Goal: Information Seeking & Learning: Check status

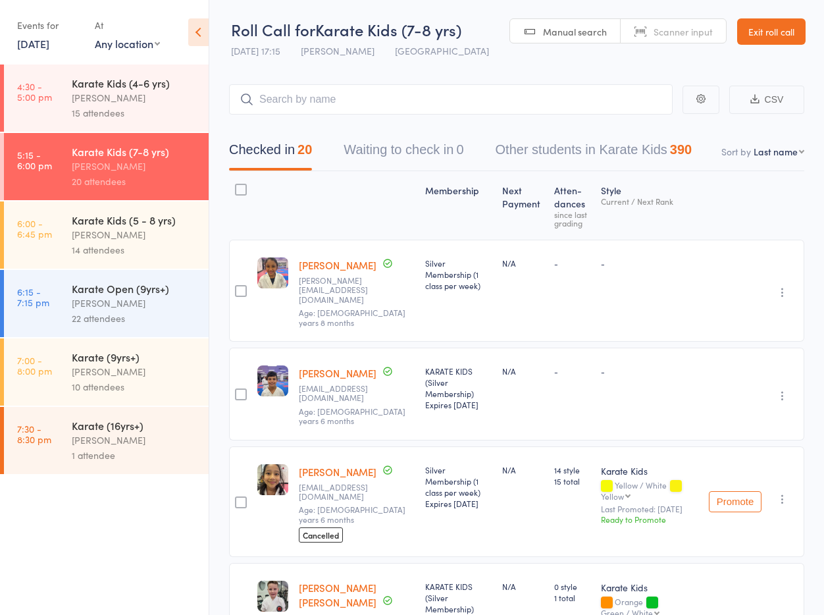
click at [770, 25] on link "Exit roll call" at bounding box center [771, 31] width 68 height 26
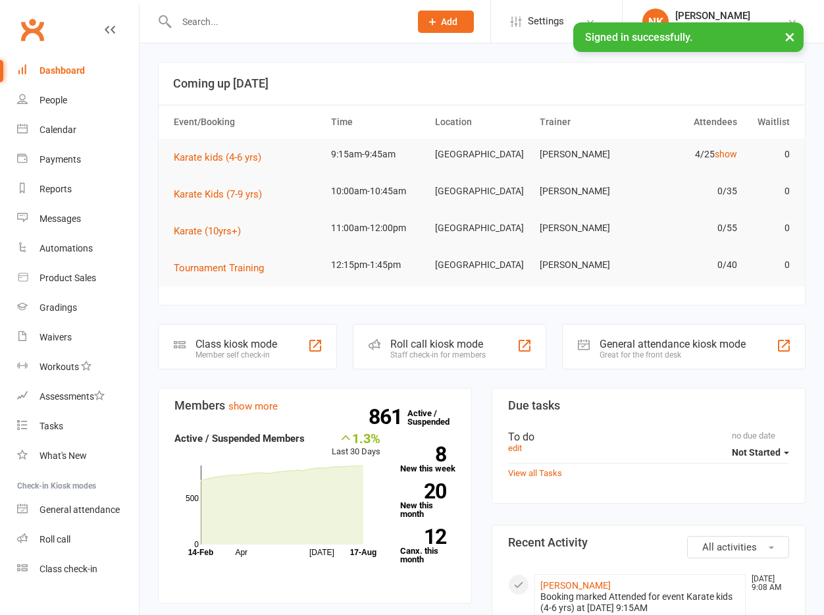
click at [236, 18] on input "text" at bounding box center [287, 22] width 228 height 18
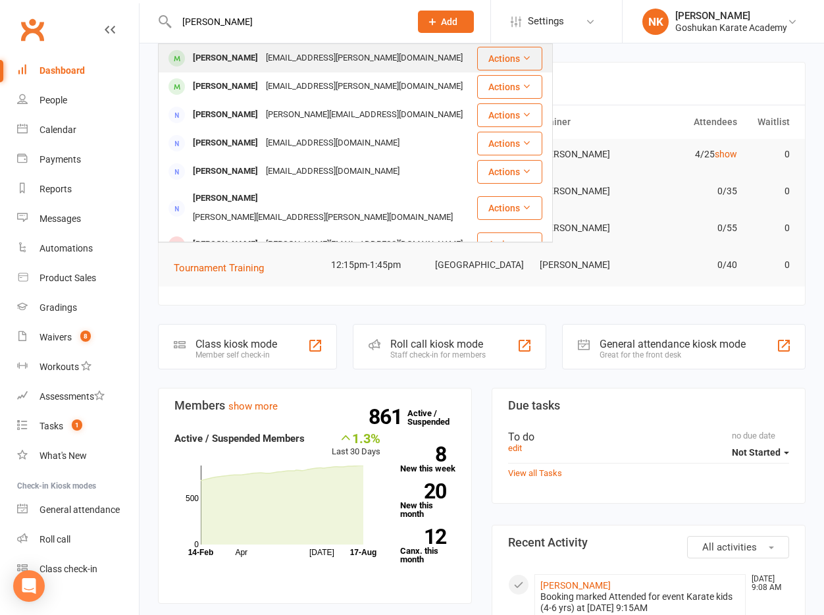
type input "[PERSON_NAME]"
click at [238, 63] on div "[PERSON_NAME]" at bounding box center [225, 58] width 73 height 19
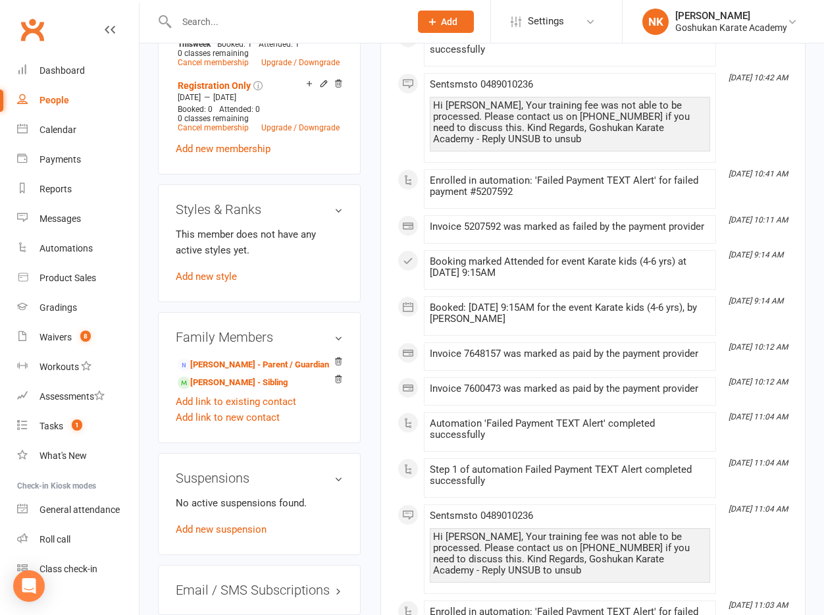
scroll to position [766, 0]
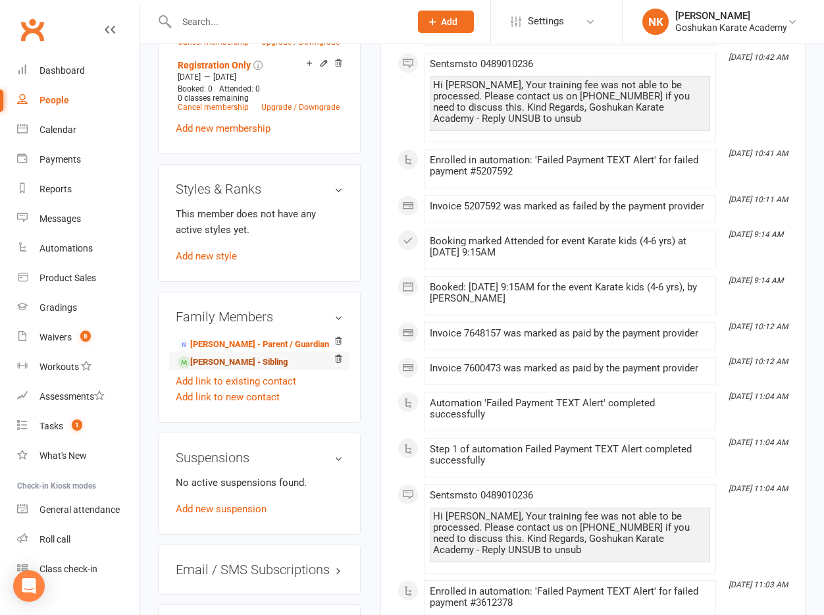
click at [236, 356] on link "[PERSON_NAME] - Sibling" at bounding box center [233, 363] width 110 height 14
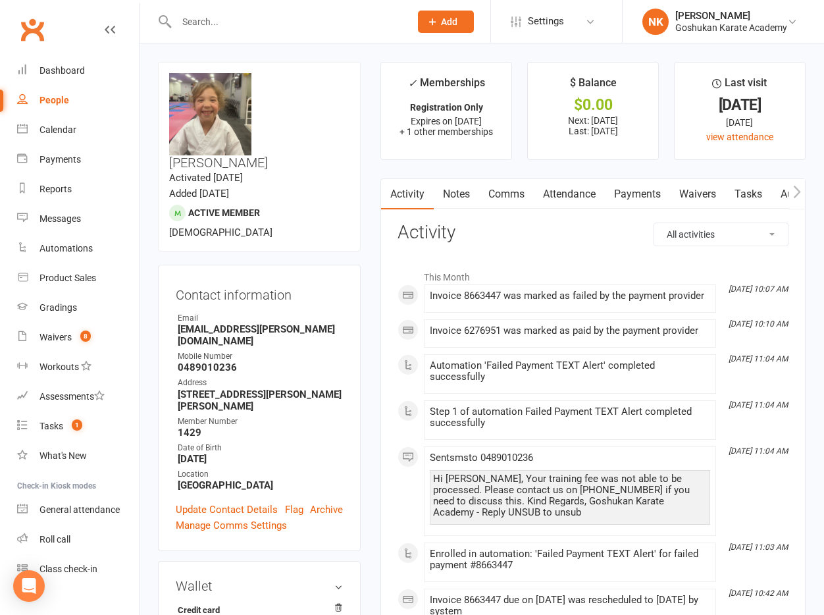
click at [566, 204] on link "Attendance" at bounding box center [569, 194] width 71 height 30
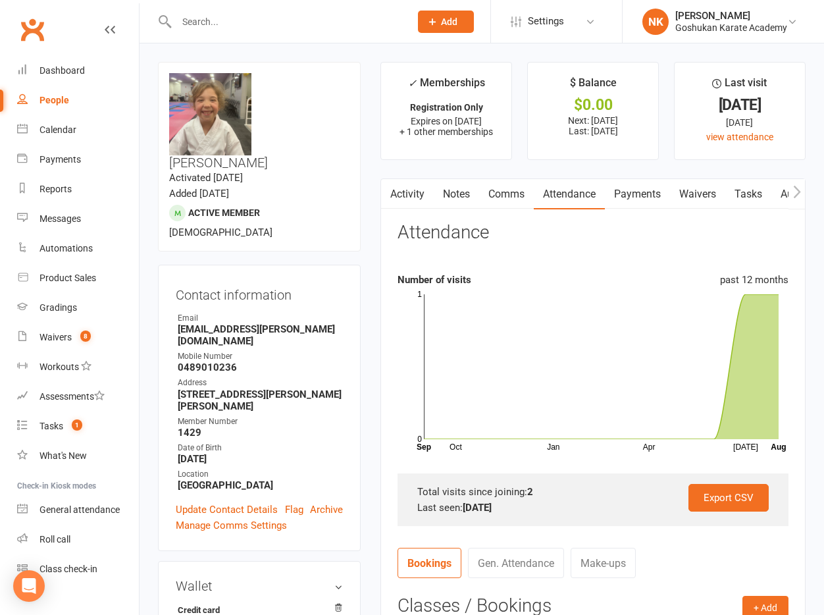
click at [628, 198] on link "Payments" at bounding box center [637, 194] width 65 height 30
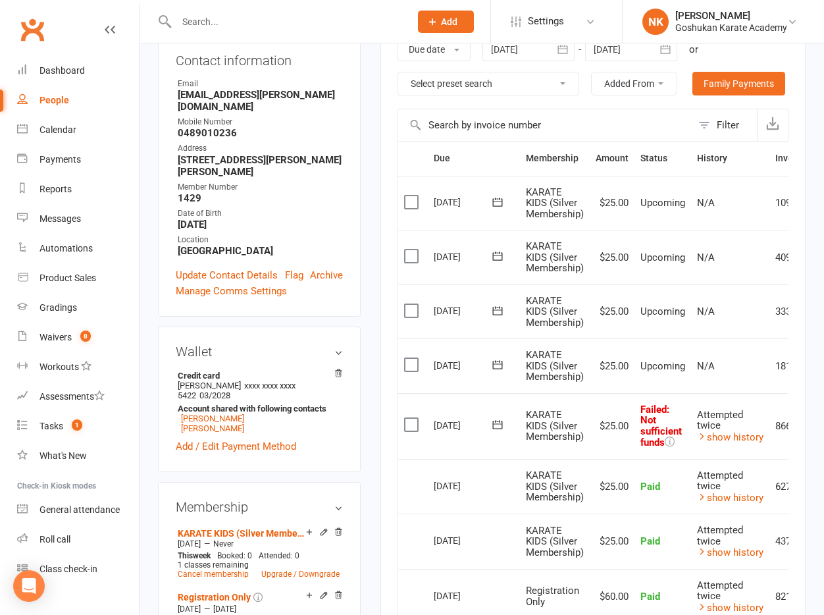
scroll to position [267, 0]
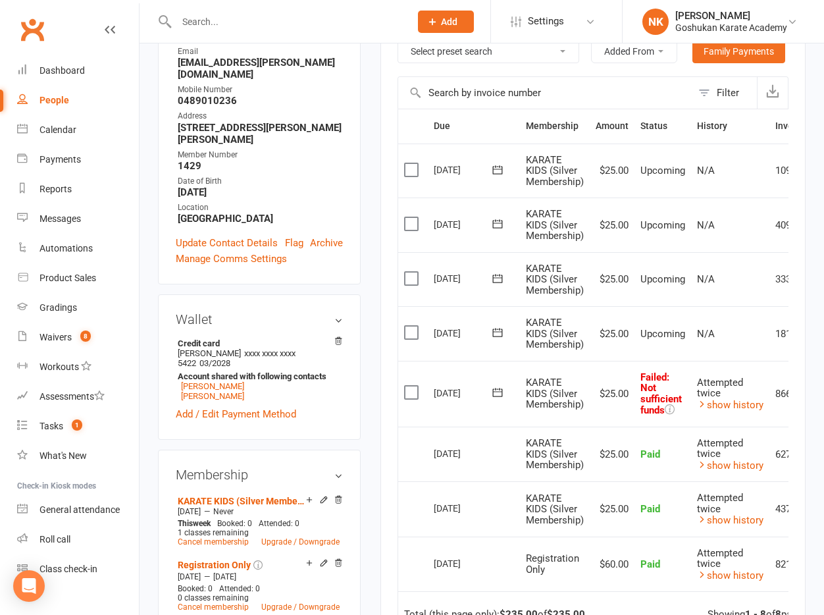
click at [368, 345] on div "upload photo change photo [PERSON_NAME] Activated [DATE] Added [DATE] Active me…" at bounding box center [259, 495] width 223 height 1400
click at [701, 406] on icon at bounding box center [702, 404] width 10 height 10
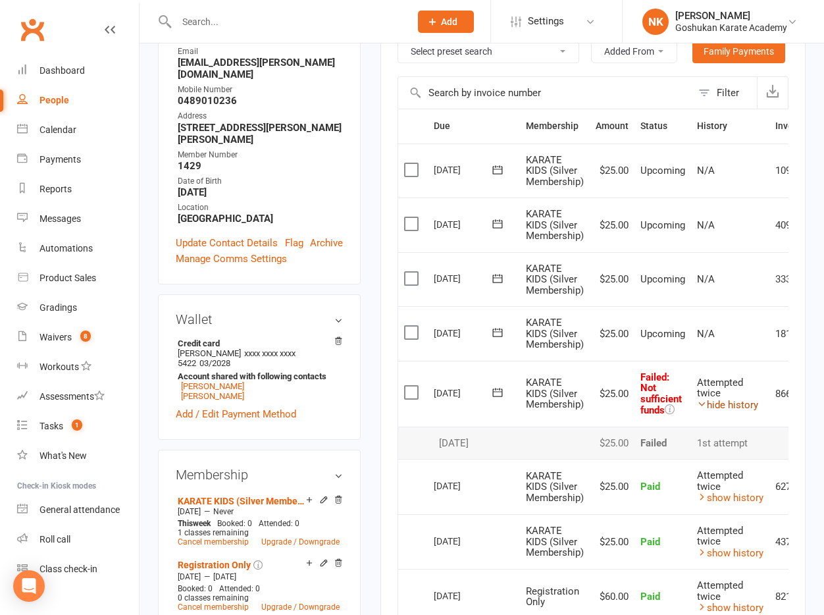
click at [702, 408] on icon at bounding box center [702, 404] width 10 height 10
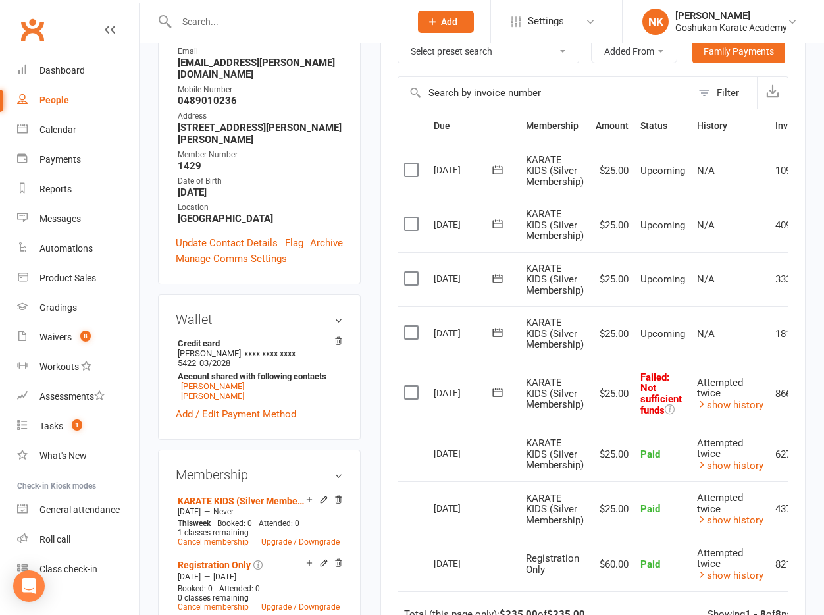
click at [369, 259] on div "upload photo change photo [PERSON_NAME] Activated [DATE] Added [DATE] Active me…" at bounding box center [259, 495] width 223 height 1400
